Goal: Transaction & Acquisition: Obtain resource

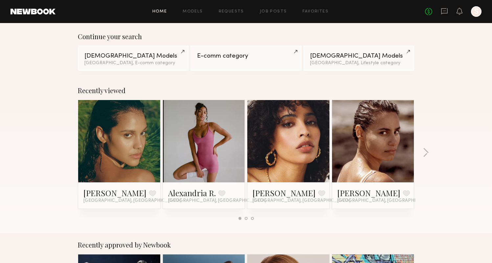
scroll to position [74, 0]
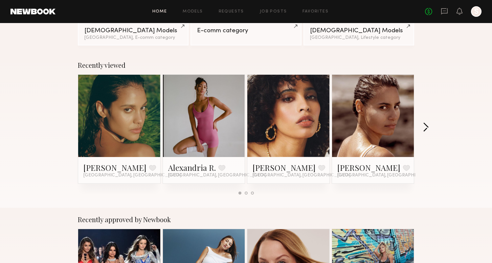
click at [428, 126] on button "button" at bounding box center [426, 127] width 6 height 11
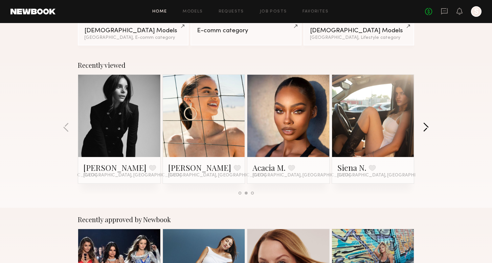
click at [427, 124] on button "button" at bounding box center [426, 127] width 6 height 11
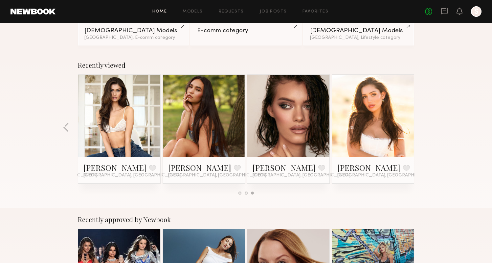
click at [427, 124] on div "Recently viewed [PERSON_NAME] Favorite [GEOGRAPHIC_DATA], [GEOGRAPHIC_DATA] [GE…" at bounding box center [246, 130] width 492 height 154
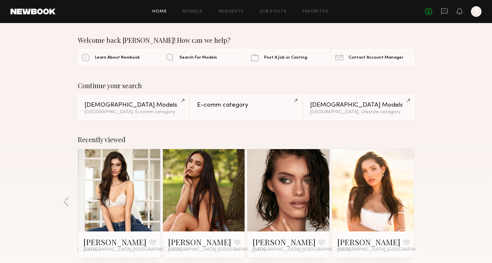
scroll to position [0, 0]
click at [192, 12] on link "Models" at bounding box center [193, 12] width 20 height 4
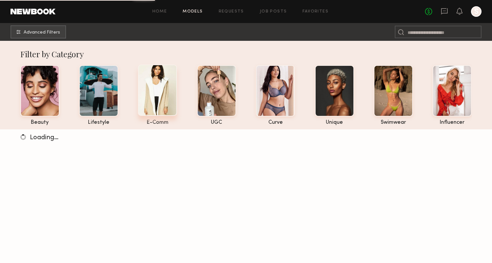
click at [154, 92] on div at bounding box center [157, 89] width 39 height 51
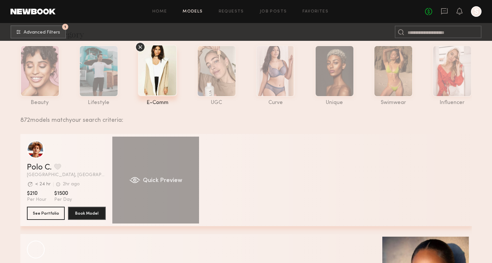
scroll to position [22, 0]
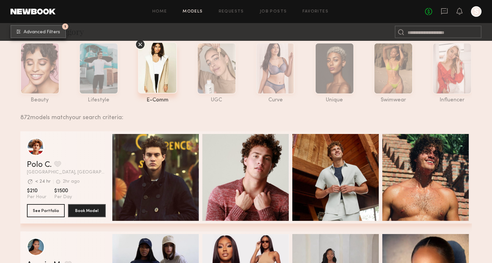
click at [53, 29] on button "1 Advanced Filters" at bounding box center [39, 31] width 56 height 13
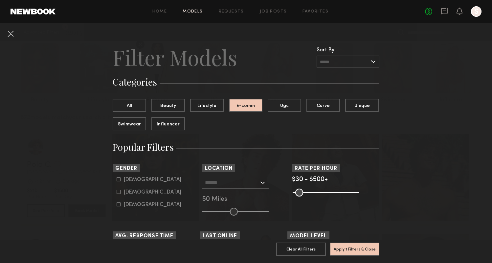
click at [131, 192] on div "[DEMOGRAPHIC_DATA]" at bounding box center [153, 192] width 58 height 4
type input "**"
click at [228, 187] on input "text" at bounding box center [232, 181] width 54 height 11
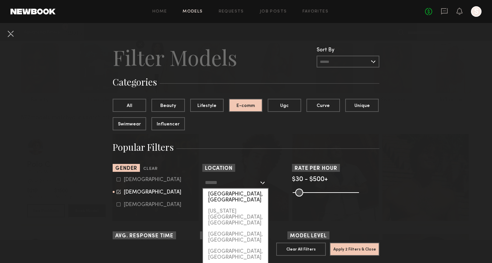
click at [228, 195] on div "[GEOGRAPHIC_DATA], [GEOGRAPHIC_DATA]" at bounding box center [235, 196] width 65 height 17
type input "**********"
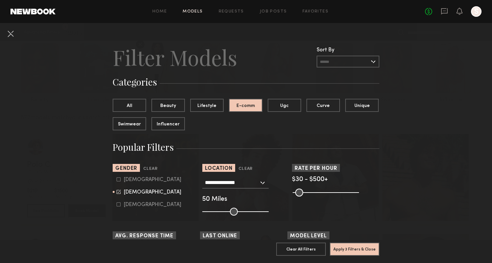
click at [362, 247] on button "Apply 3 Filters & Close" at bounding box center [355, 248] width 50 height 13
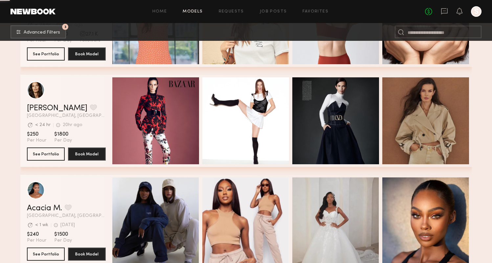
scroll to position [778, 0]
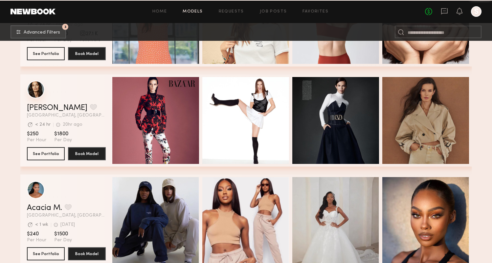
click at [34, 89] on div "grid" at bounding box center [36, 90] width 18 height 18
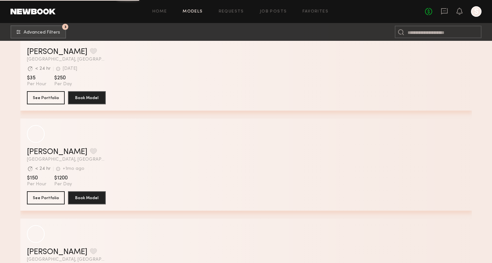
scroll to position [30704, 0]
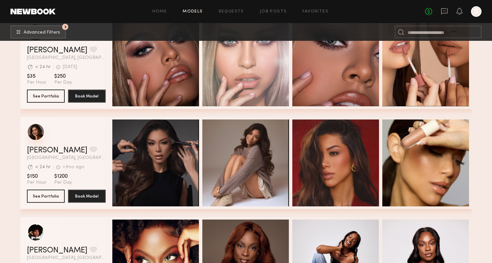
click at [34, 129] on div "grid" at bounding box center [36, 132] width 18 height 18
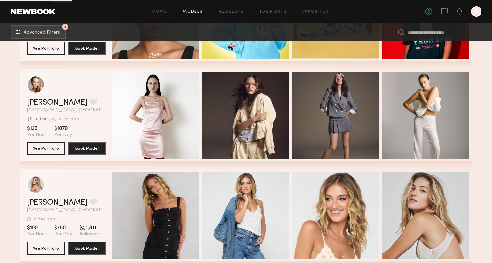
scroll to position [36983, 0]
